Goal: Task Accomplishment & Management: Use online tool/utility

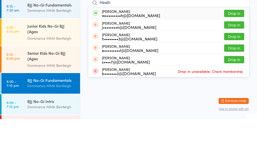
type input "Heath"
click at [230, 58] on button "Drop in" at bounding box center [235, 61] width 20 height 7
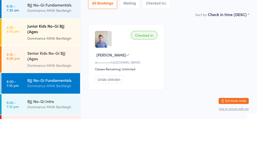
click at [58, 83] on div "Dominance MMA Bentleigh" at bounding box center [51, 86] width 49 height 6
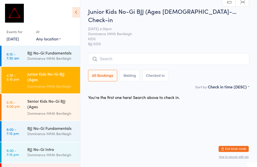
click at [132, 53] on input "search" at bounding box center [168, 59] width 161 height 12
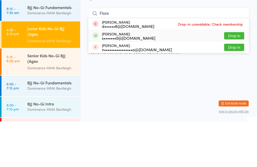
type input "Flore"
click at [118, 81] on div "s•••••••0@[DOMAIN_NAME]" at bounding box center [129, 83] width 54 height 4
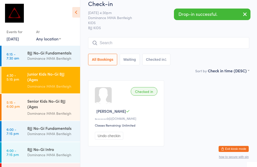
click at [106, 49] on input "search" at bounding box center [168, 43] width 161 height 12
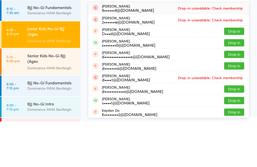
type input "[PERSON_NAME]"
click at [116, 89] on div "s•••••••0@[DOMAIN_NAME]" at bounding box center [129, 91] width 54 height 4
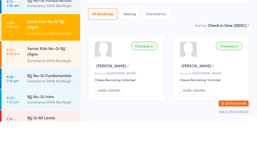
scroll to position [12, 0]
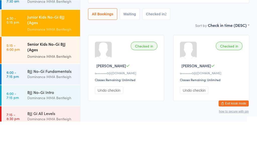
click at [60, 87] on div "Senior Kids No-Gi BJJ (Ages [DEMOGRAPHIC_DATA])" at bounding box center [51, 93] width 49 height 12
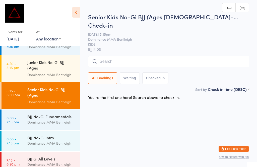
click at [153, 56] on input "search" at bounding box center [168, 62] width 161 height 12
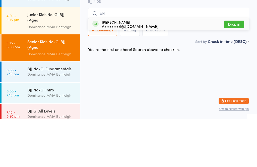
type input "Ekl"
click at [163, 66] on div "[PERSON_NAME] A•••••••••l@[DOMAIN_NAME] Drop in" at bounding box center [169, 72] width 161 height 12
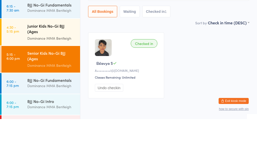
click at [58, 83] on div "Dominance MMA Bentleigh" at bounding box center [51, 86] width 49 height 6
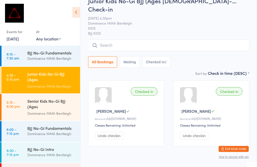
click at [154, 51] on input "search" at bounding box center [168, 46] width 161 height 12
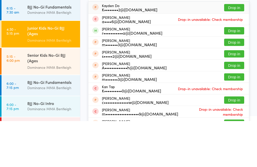
type input "K"
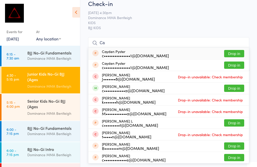
type input "C"
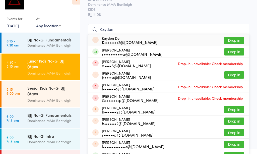
type input "Kayden"
click at [237, 62] on button "Drop in" at bounding box center [235, 65] width 20 height 7
